Goal: Task Accomplishment & Management: Manage account settings

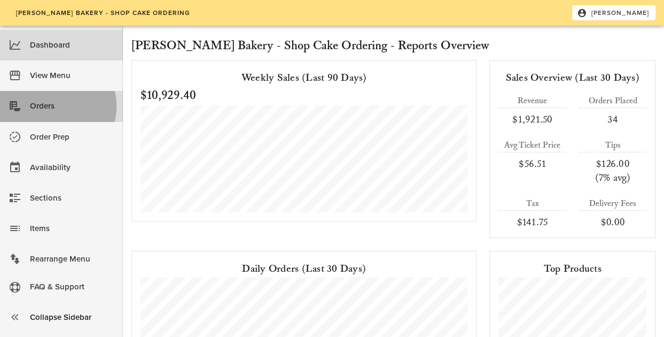
click at [60, 108] on div "Orders" at bounding box center [72, 106] width 84 height 18
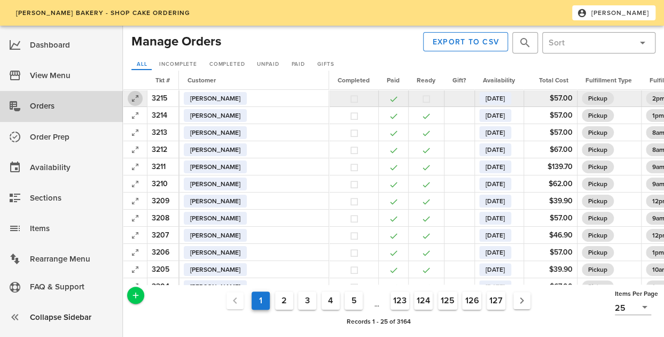
click at [134, 100] on icon "button" at bounding box center [135, 98] width 13 height 13
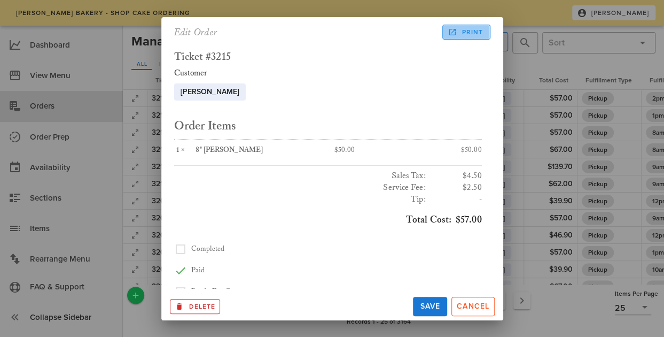
click at [466, 29] on span "Print" at bounding box center [466, 32] width 33 height 10
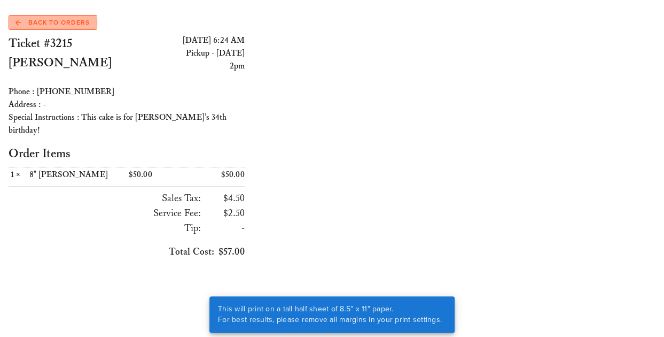
click at [82, 20] on span "Back to Orders" at bounding box center [53, 23] width 74 height 10
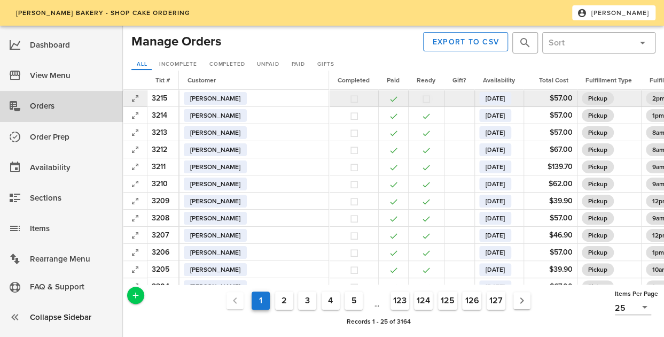
click at [422, 98] on button "button" at bounding box center [427, 99] width 10 height 10
